Goal: Transaction & Acquisition: Purchase product/service

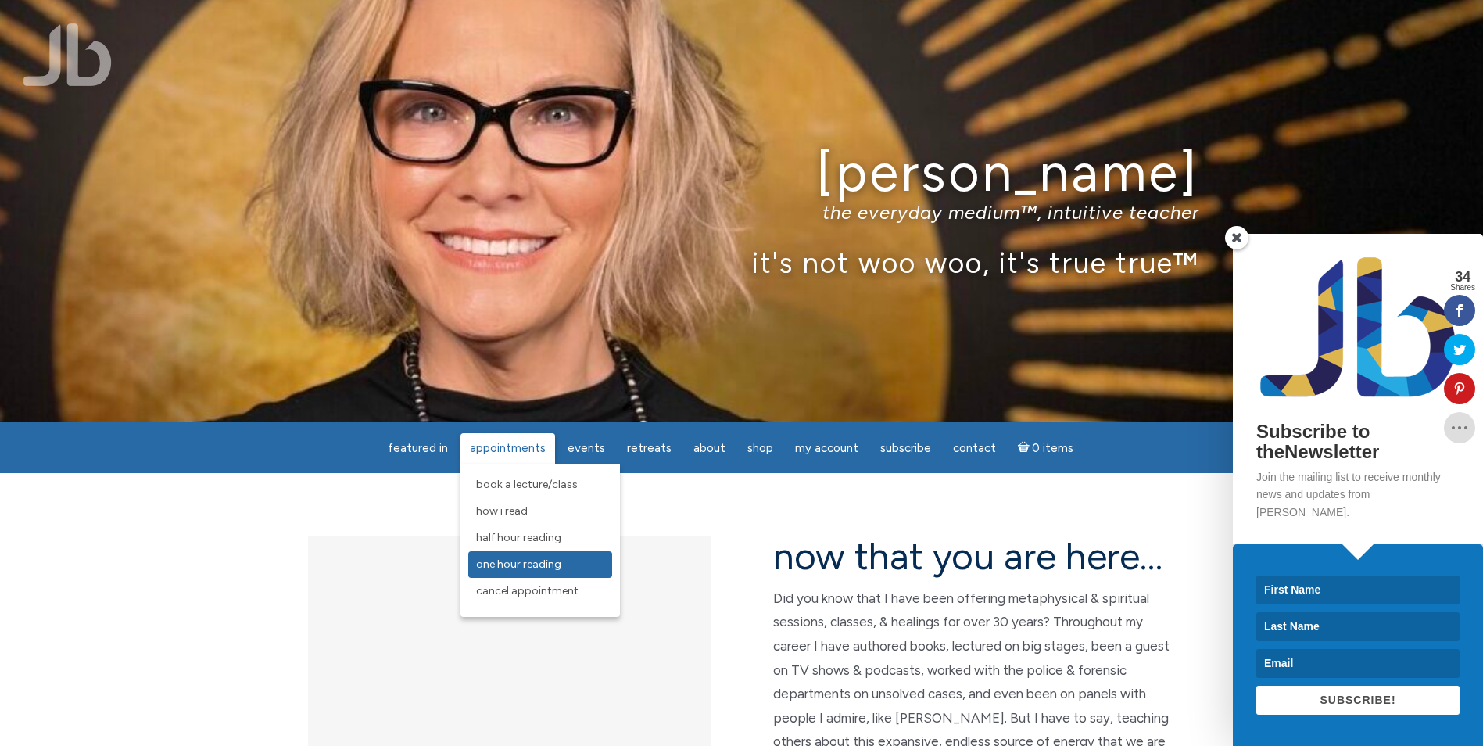
click at [526, 567] on span "One Hour Reading" at bounding box center [518, 563] width 85 height 13
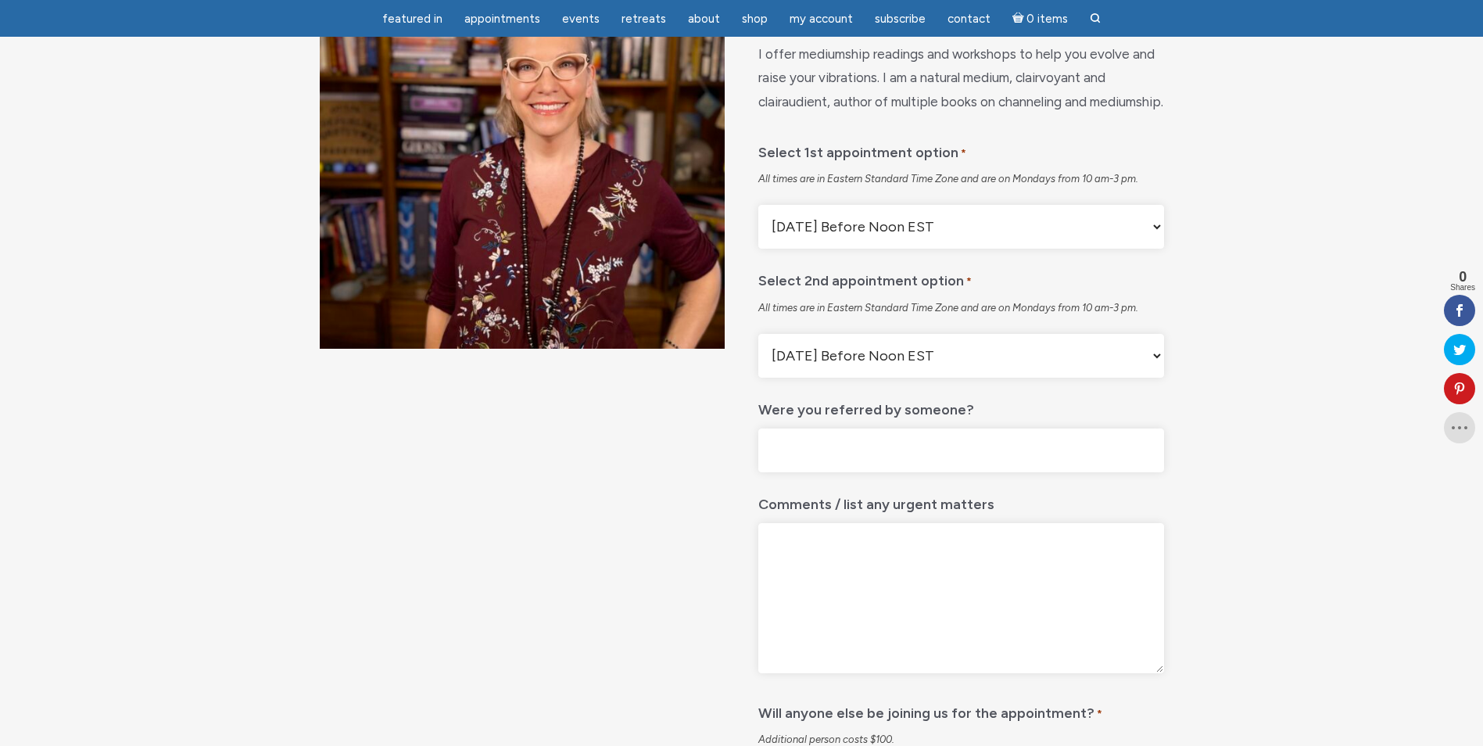
scroll to position [234, 0]
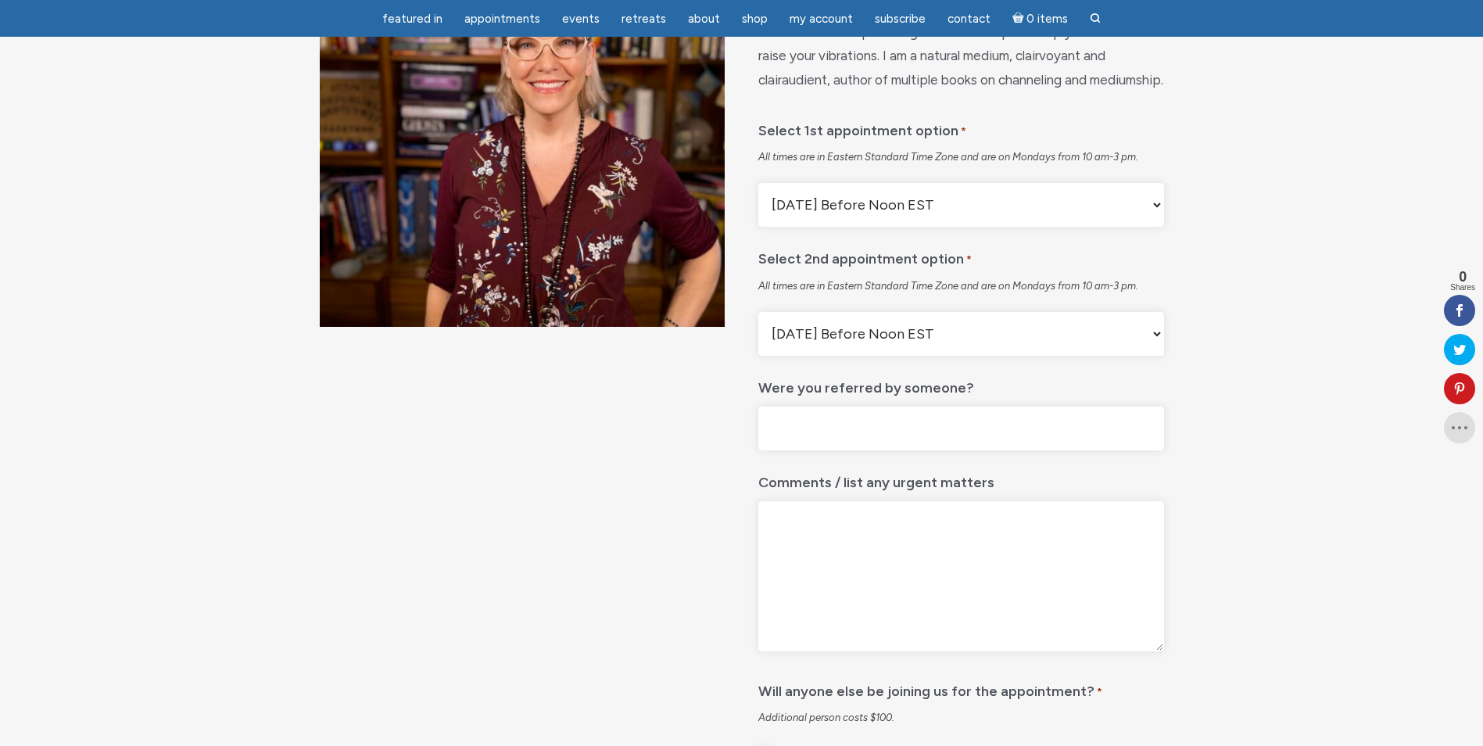
click at [1159, 227] on select "Monday Before Noon EST Monday After Noon EST First Available" at bounding box center [960, 205] width 405 height 44
click at [1261, 349] on div "One Hour Reading $ 725.00 I offer mediumship readings and workshops to help you…" at bounding box center [741, 638] width 1483 height 1495
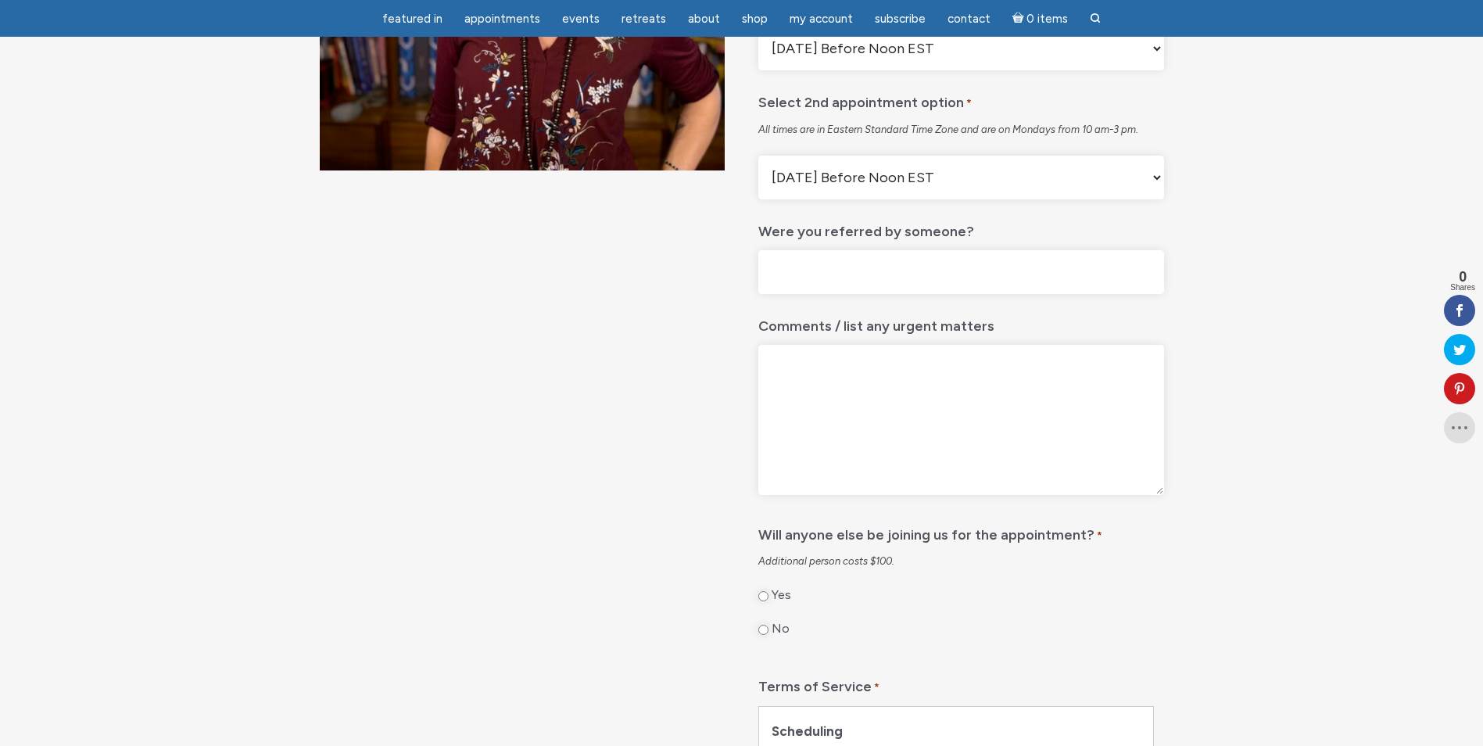
scroll to position [0, 0]
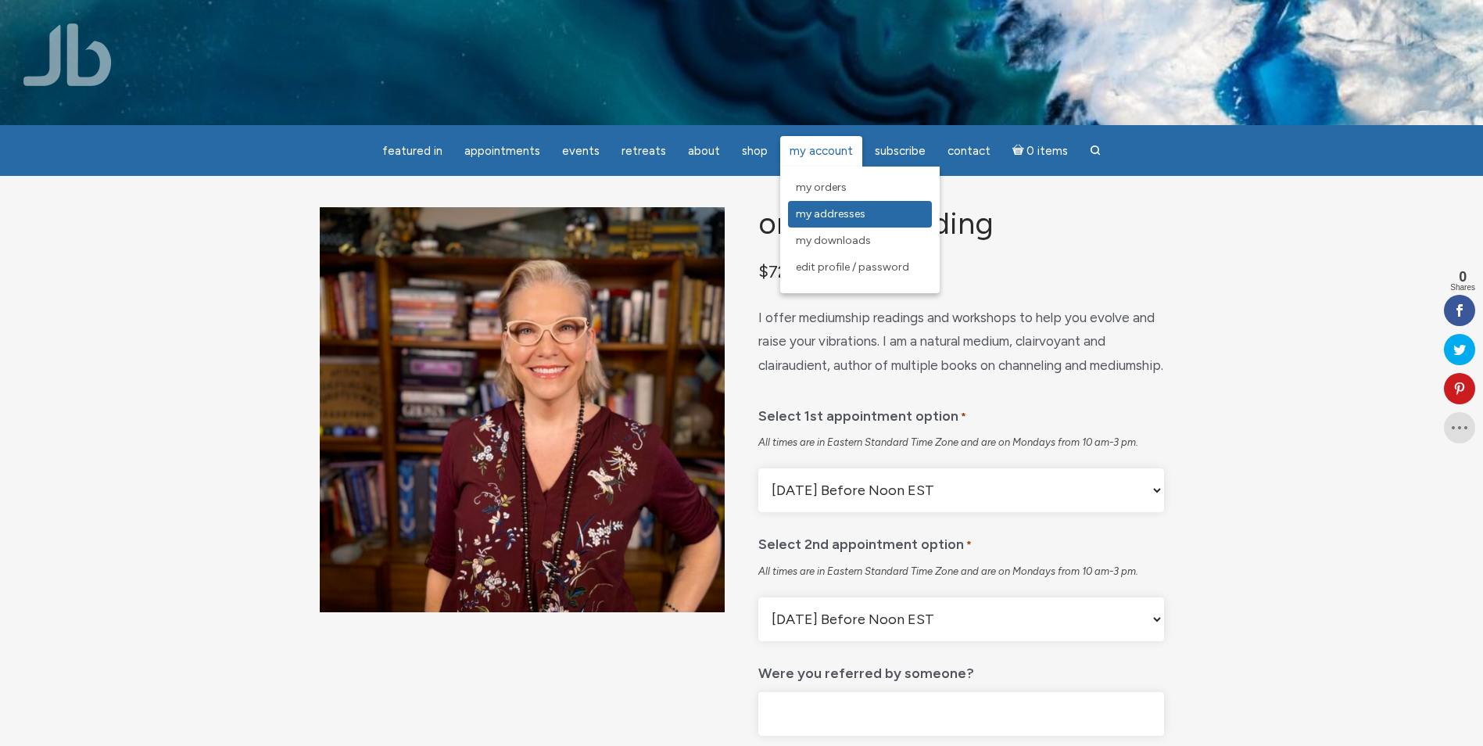
click at [838, 218] on span "My Addresses" at bounding box center [831, 213] width 70 height 13
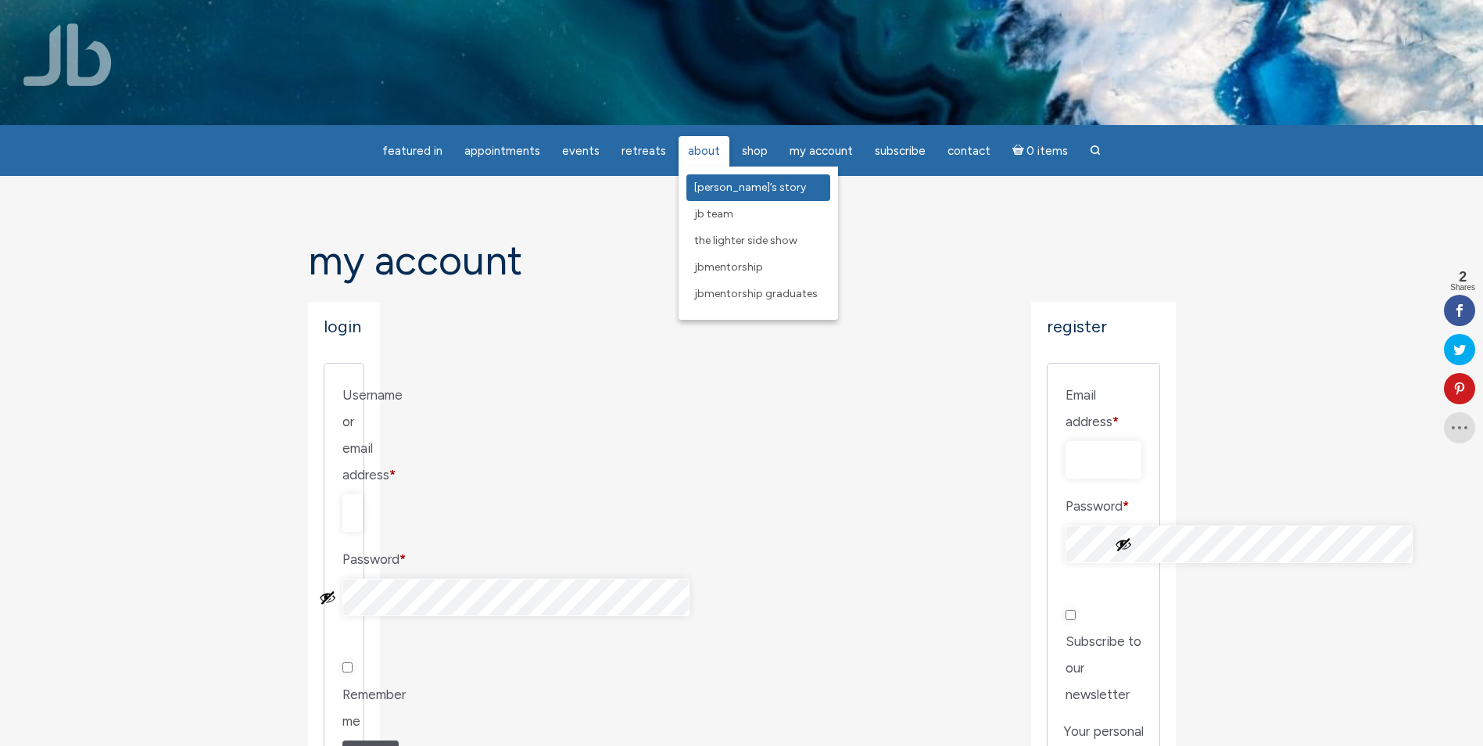
click at [726, 191] on span "[PERSON_NAME]’s Story" at bounding box center [750, 187] width 112 height 13
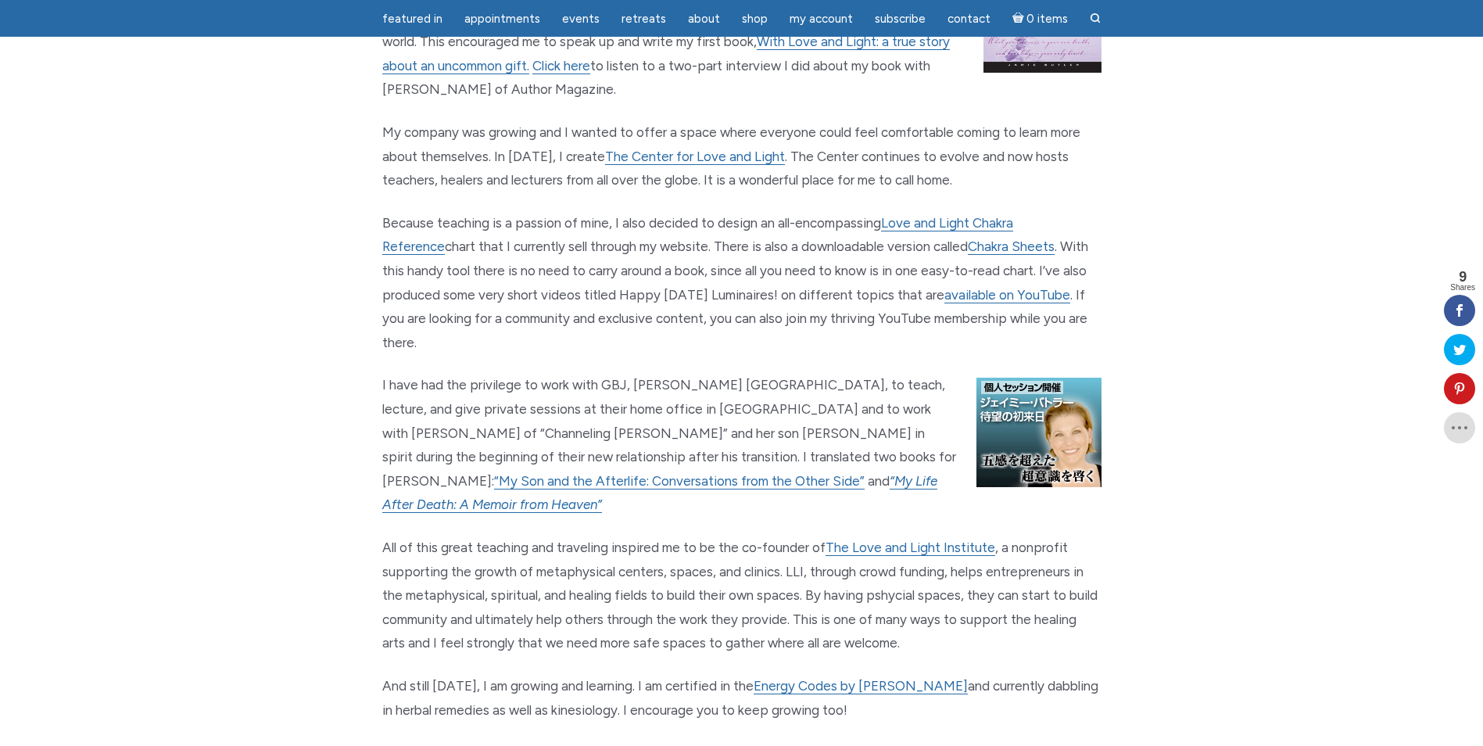
scroll to position [1563, 0]
